Goal: Task Accomplishment & Management: Use online tool/utility

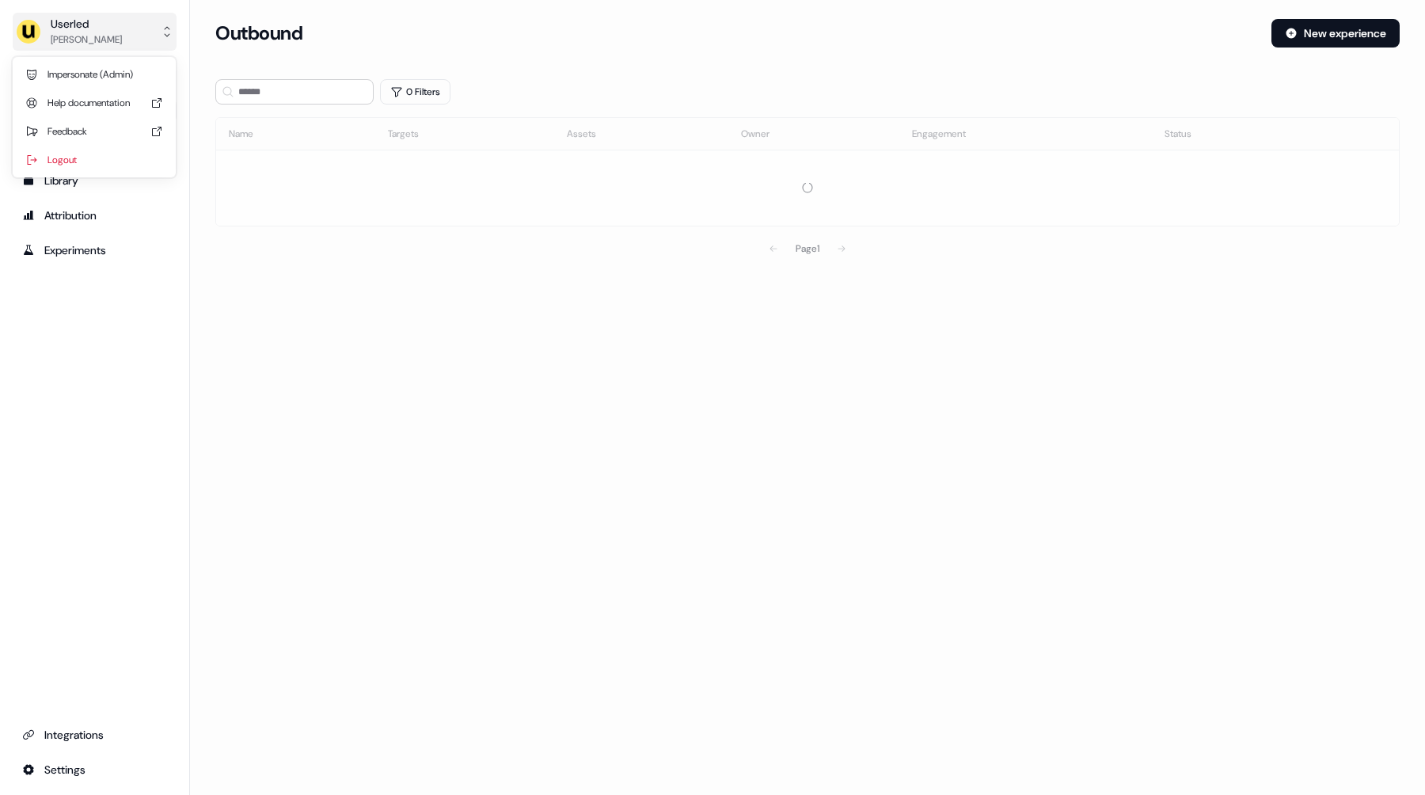
click at [86, 48] on button "Userled [PERSON_NAME]" at bounding box center [95, 32] width 164 height 38
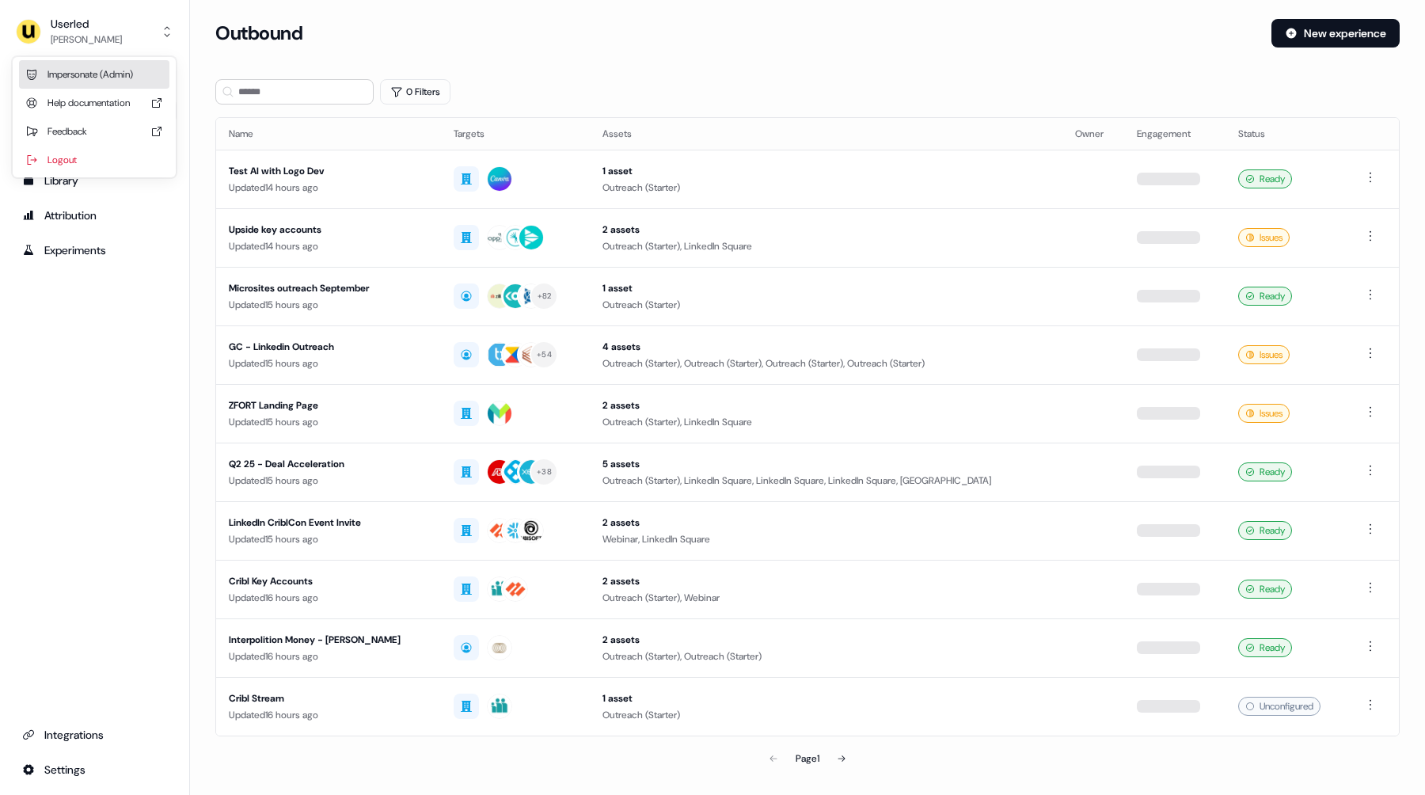
click at [94, 80] on div "Impersonate (Admin)" at bounding box center [94, 74] width 150 height 29
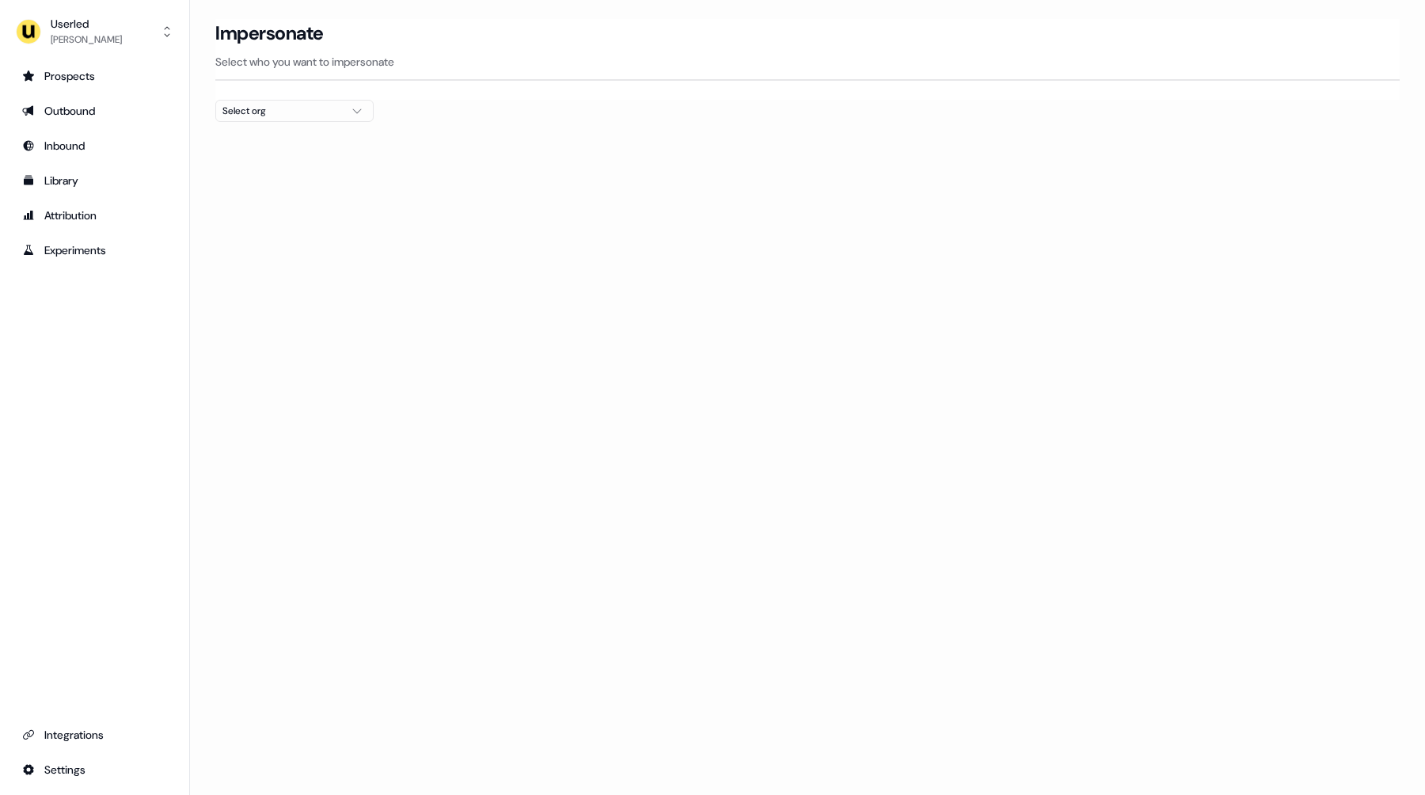
click at [283, 120] on button "Select org" at bounding box center [294, 111] width 158 height 22
type input "*****"
click at [258, 190] on div "Elliptic" at bounding box center [294, 193] width 157 height 25
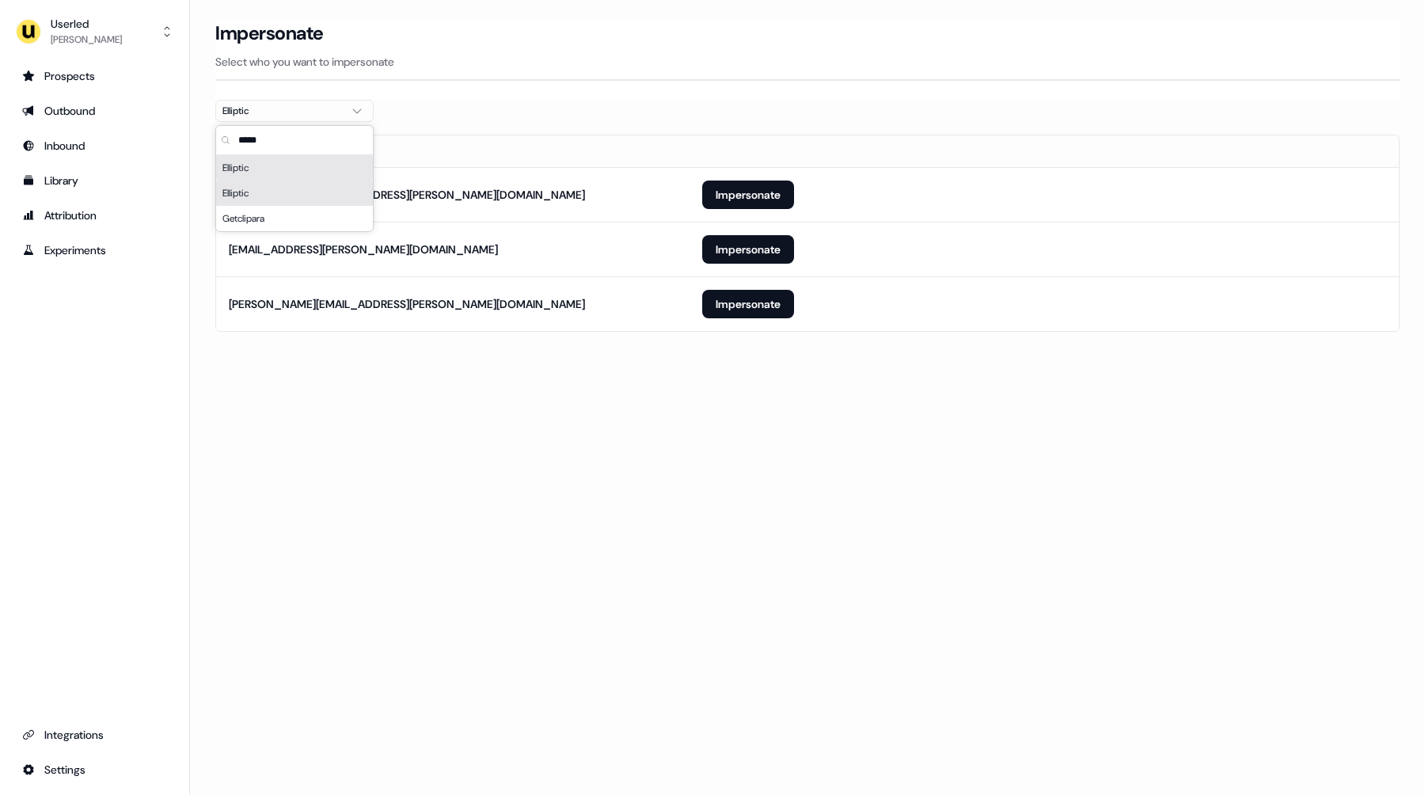
click at [263, 171] on div "Elliptic" at bounding box center [294, 167] width 157 height 25
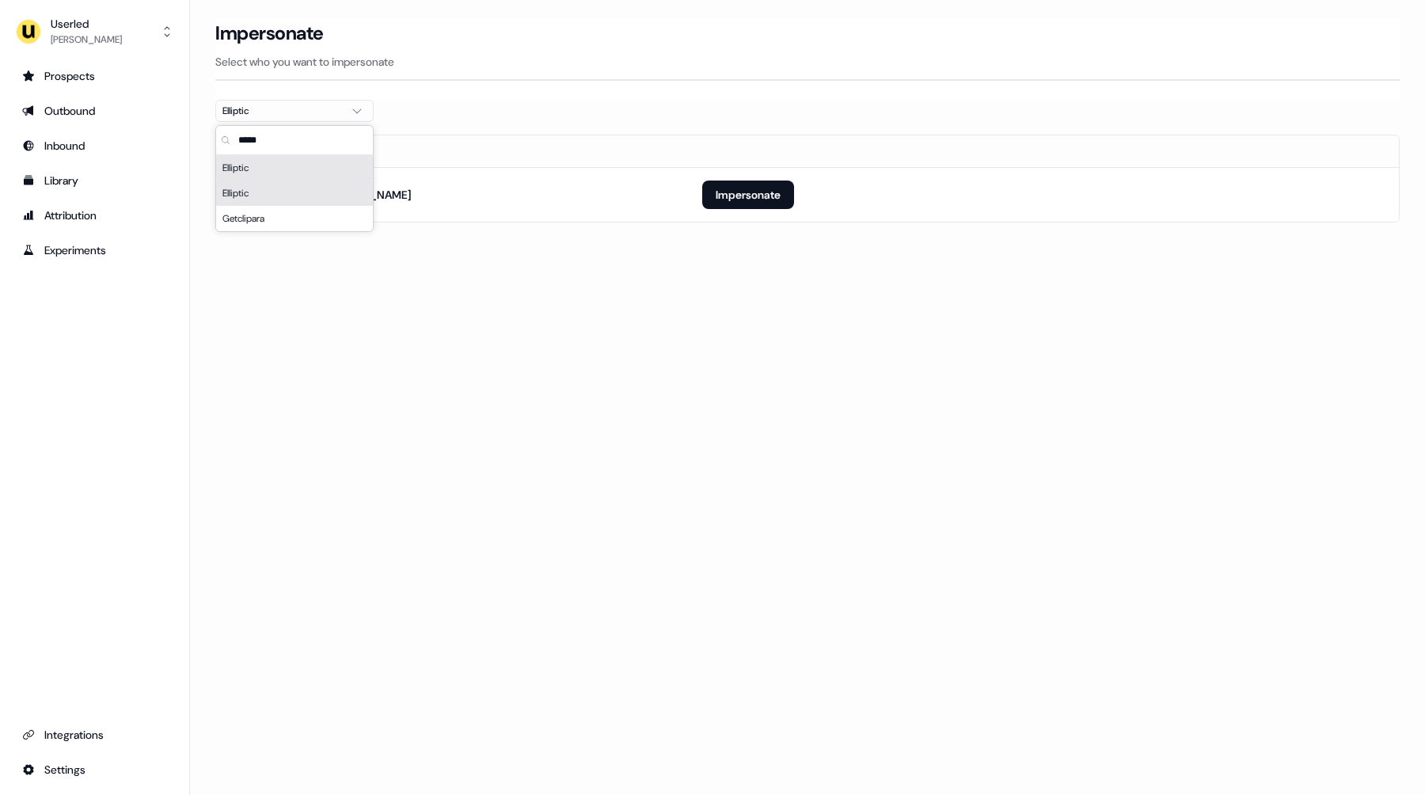
click at [266, 192] on div "Elliptic" at bounding box center [294, 193] width 157 height 25
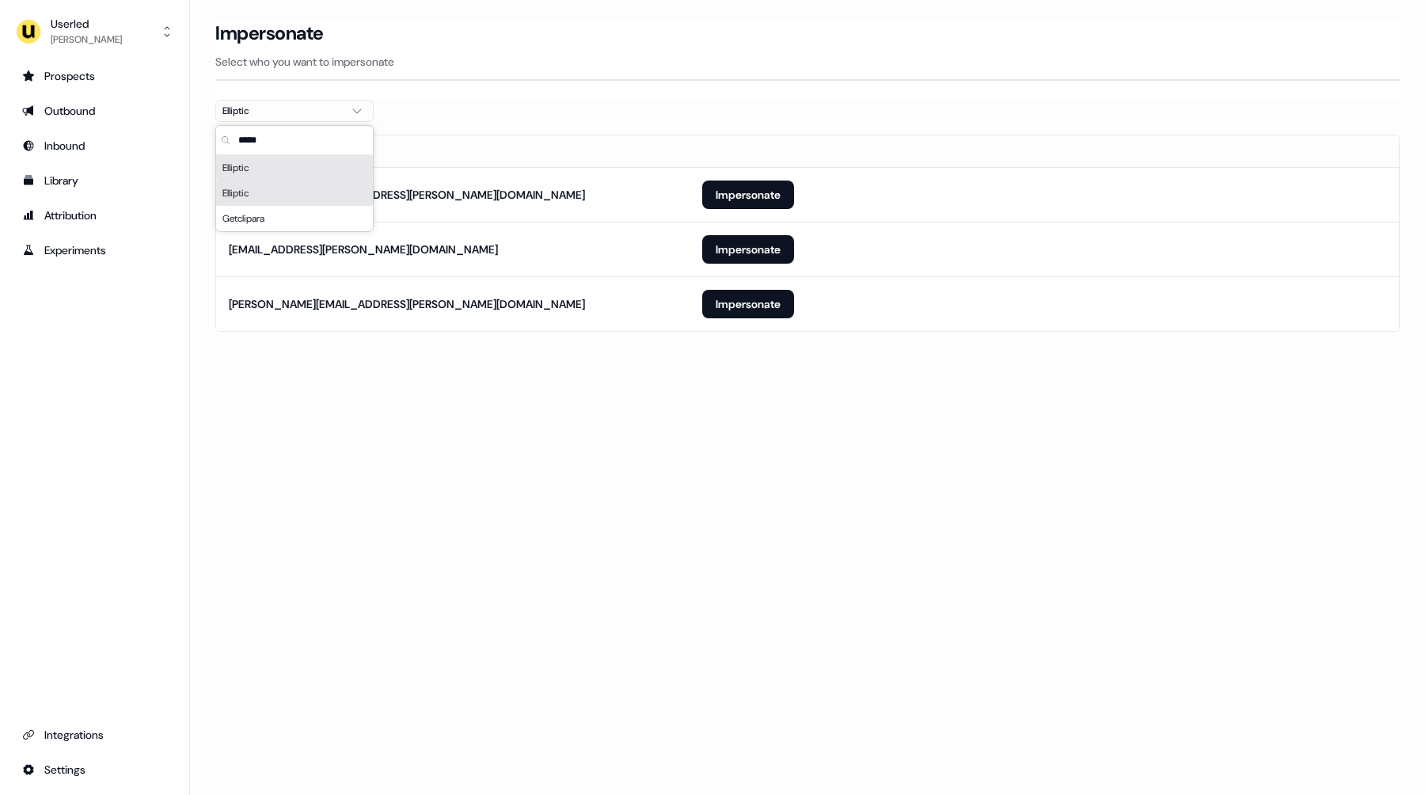
drag, startPoint x: 831, startPoint y: 409, endPoint x: 848, endPoint y: 356, distance: 55.1
click at [834, 406] on div "Loading... Impersonate Select who you want to impersonate Elliptic Email [PERSO…" at bounding box center [807, 397] width 1235 height 795
click at [733, 253] on button "Impersonate" at bounding box center [748, 249] width 92 height 29
